Goal: Check status: Check status

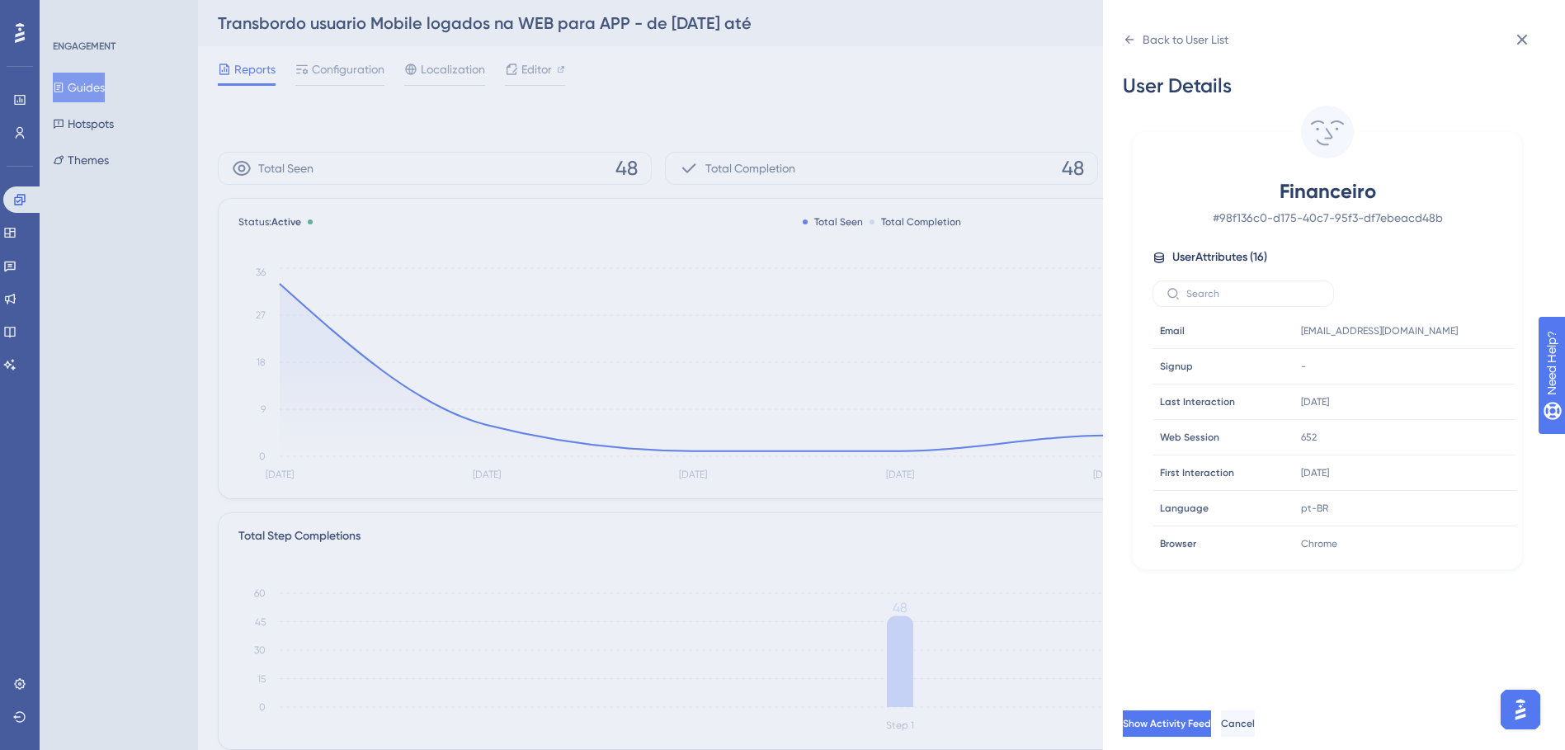
scroll to position [228, 0]
click at [25, 262] on div "Back to User List User Details Financeiro # 98f136c0-d175-40c7-95f3-df7ebeacd48…" at bounding box center [782, 375] width 1565 height 750
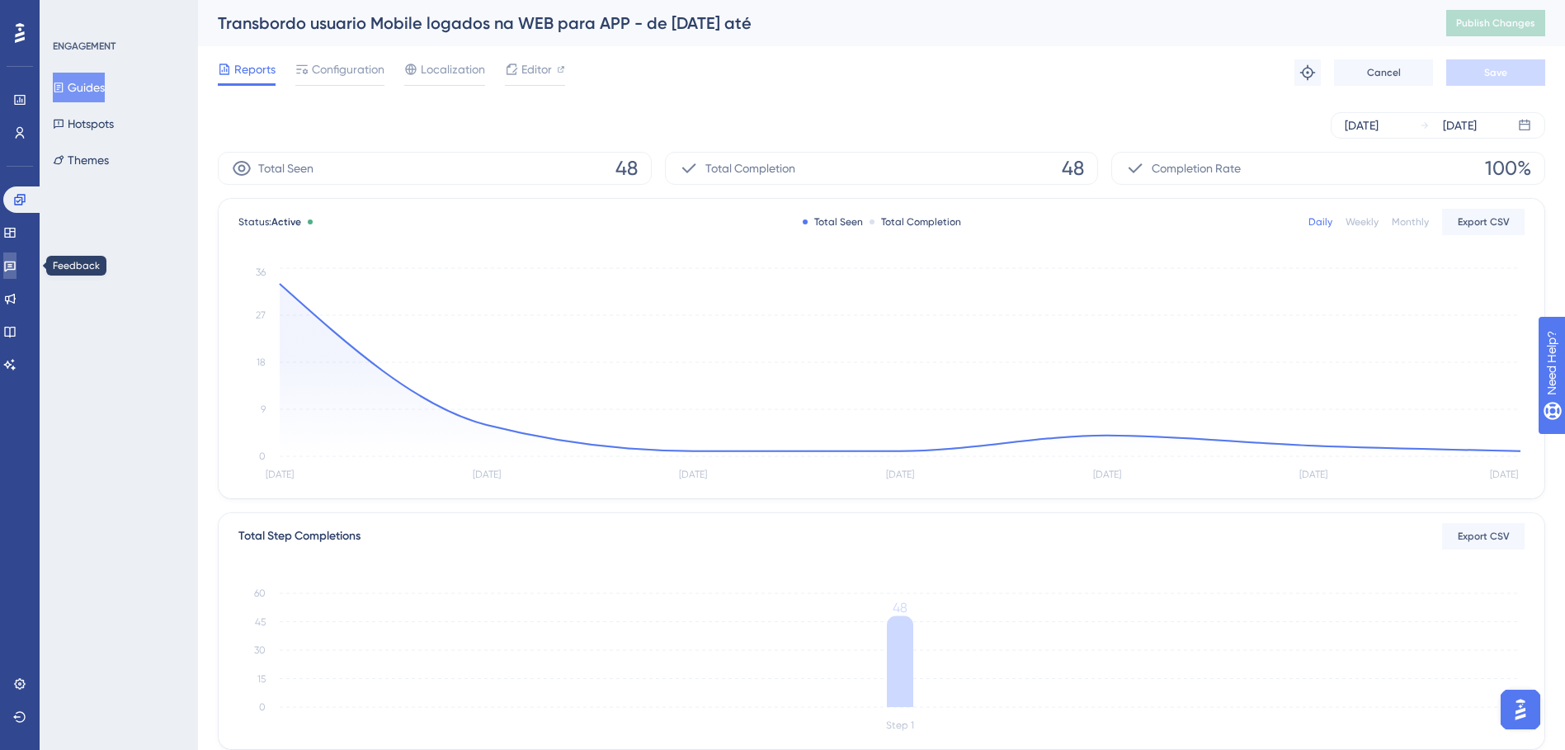
click at [16, 262] on icon at bounding box center [10, 267] width 12 height 11
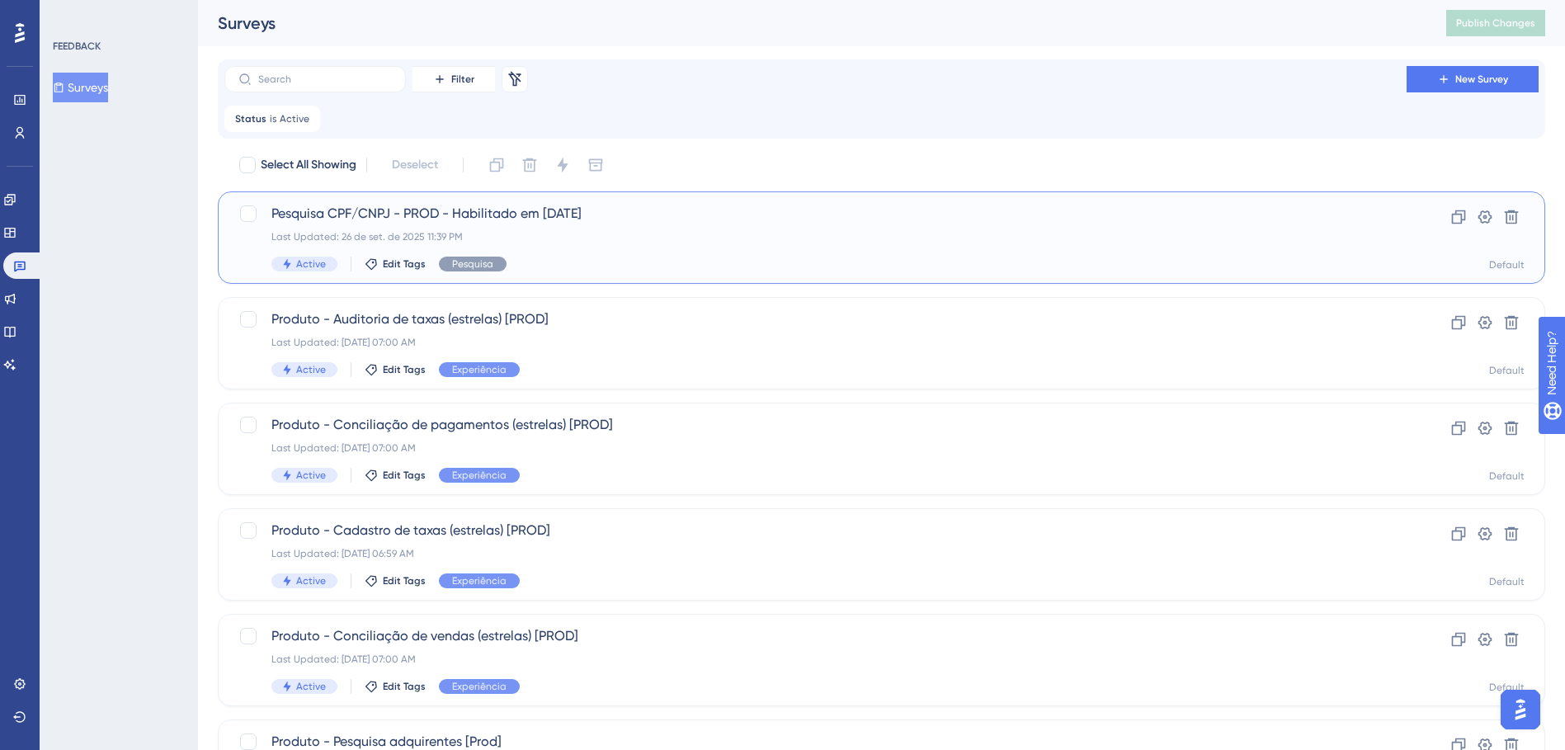
click at [389, 243] on div "Last Updated: 26 de set. de 2025 11:39 PM" at bounding box center [815, 236] width 1088 height 13
